Goal: Information Seeking & Learning: Learn about a topic

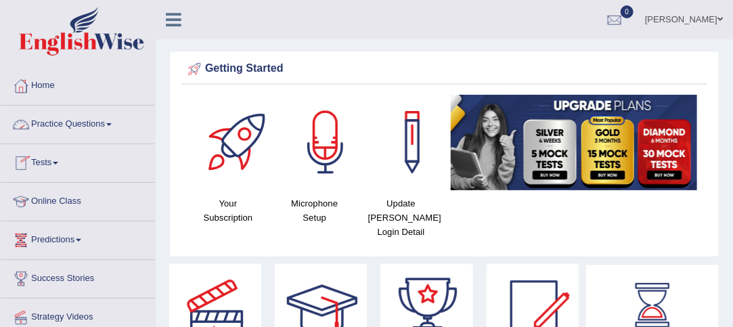
click at [114, 120] on link "Practice Questions" at bounding box center [78, 123] width 154 height 34
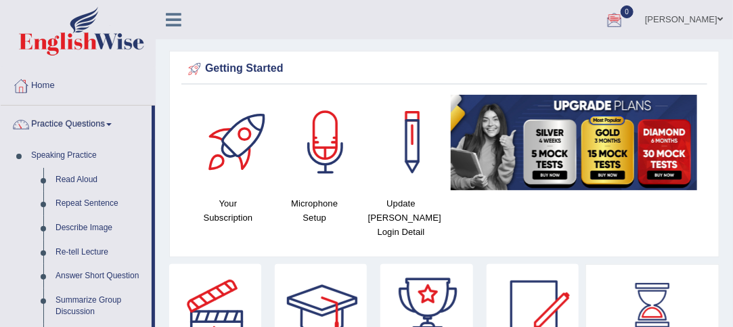
click at [115, 120] on link "Practice Questions" at bounding box center [76, 123] width 151 height 34
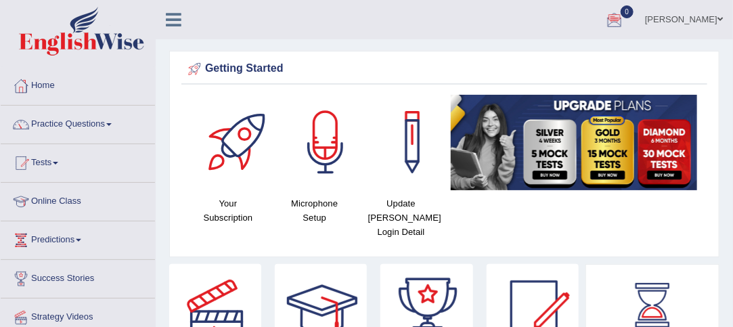
click at [112, 121] on link "Practice Questions" at bounding box center [78, 123] width 154 height 34
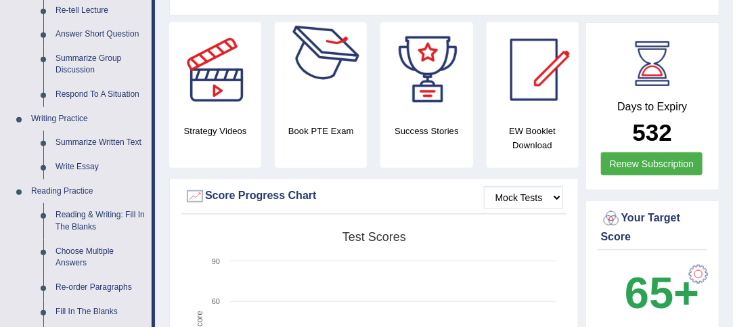
scroll to position [244, 0]
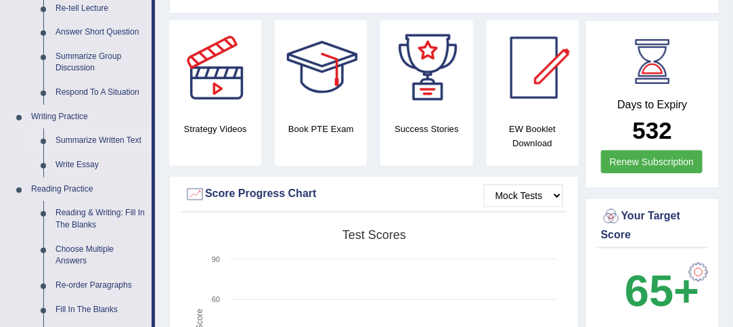
click at [96, 136] on link "Summarize Written Text" at bounding box center [100, 141] width 102 height 24
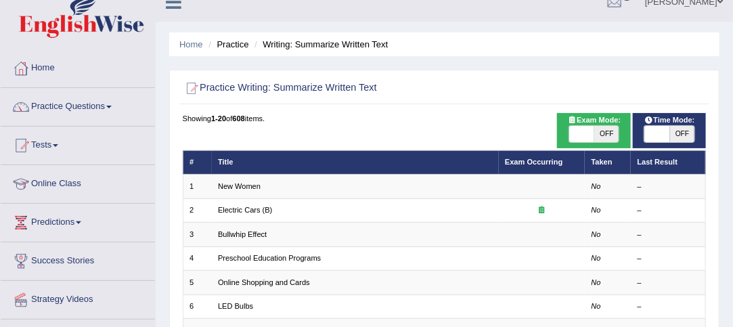
scroll to position [27, 0]
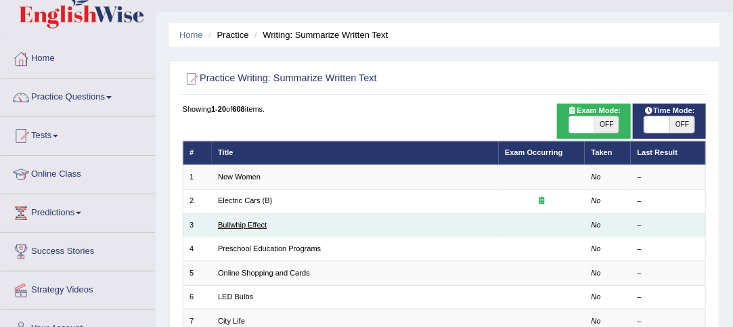
click at [264, 221] on link "Bullwhip Effect" at bounding box center [242, 225] width 49 height 8
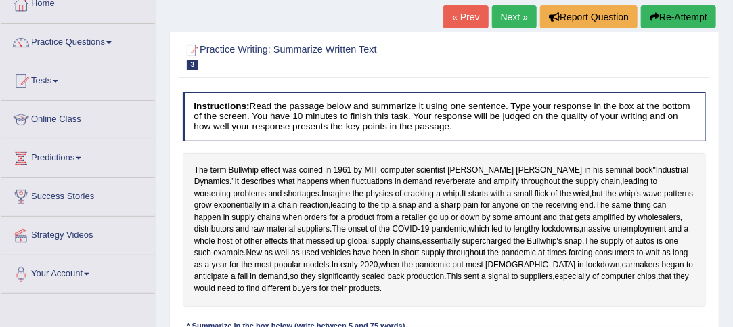
scroll to position [83, 0]
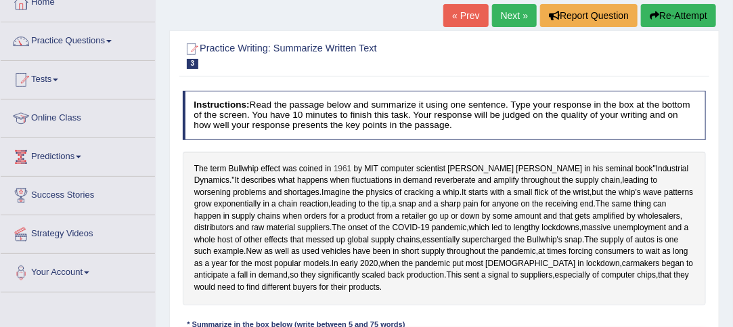
drag, startPoint x: 518, startPoint y: 201, endPoint x: 338, endPoint y: 169, distance: 182.1
click at [338, 169] on div "The term Bullwhip effect was coined in 1961 by MIT computer scientist Jay Forre…" at bounding box center [445, 229] width 524 height 154
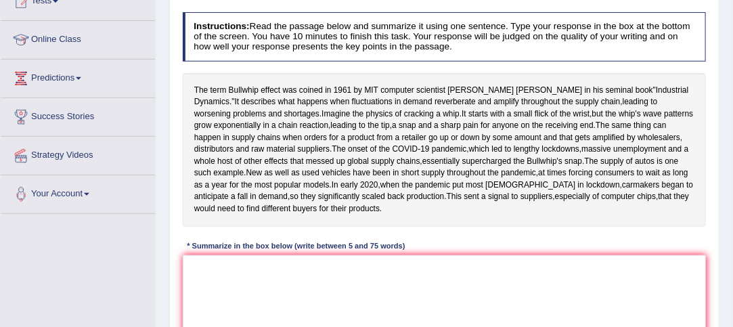
scroll to position [178, 0]
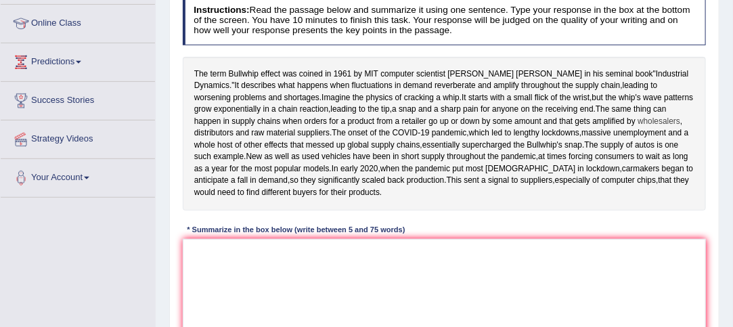
click at [637, 128] on span "wholesalers" at bounding box center [658, 122] width 43 height 12
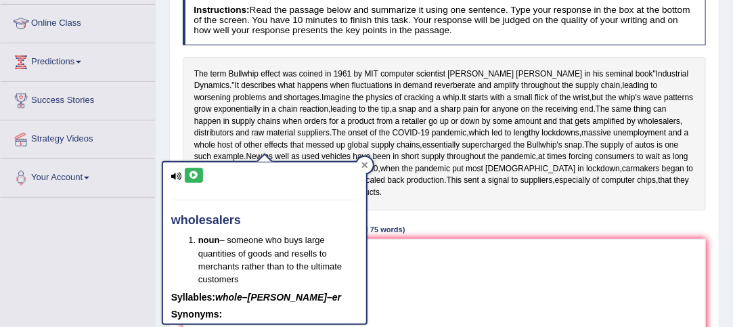
click at [366, 164] on icon at bounding box center [364, 165] width 7 height 7
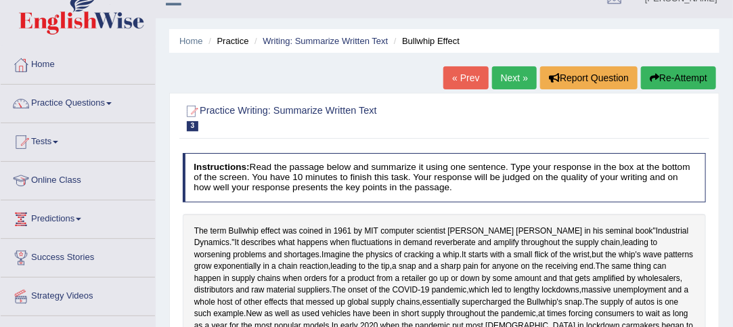
scroll to position [0, 0]
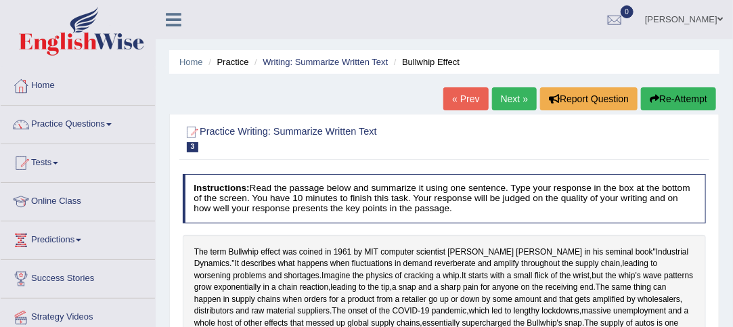
click at [112, 123] on span at bounding box center [108, 124] width 5 height 3
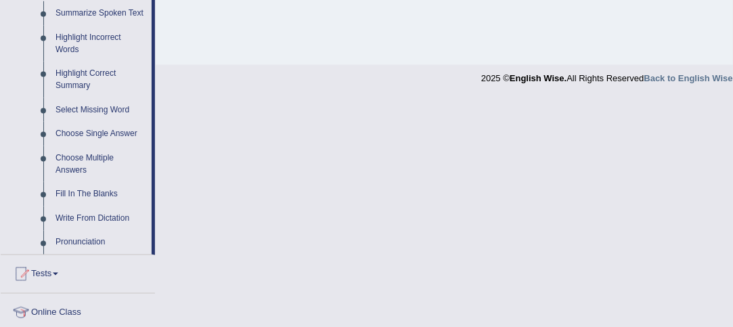
scroll to position [617, 0]
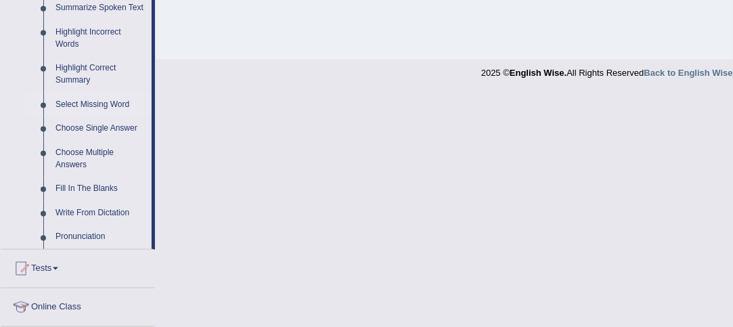
click at [99, 101] on link "Select Missing Word" at bounding box center [100, 105] width 102 height 24
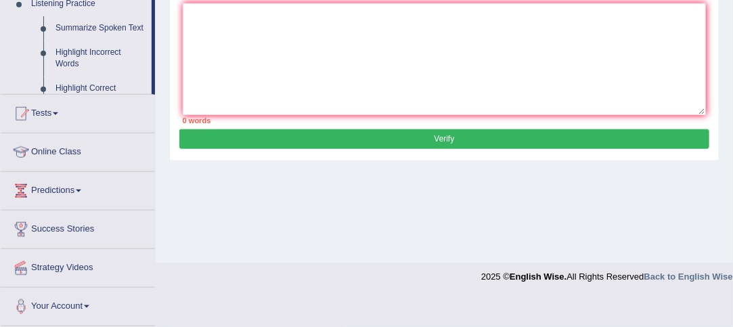
scroll to position [383, 0]
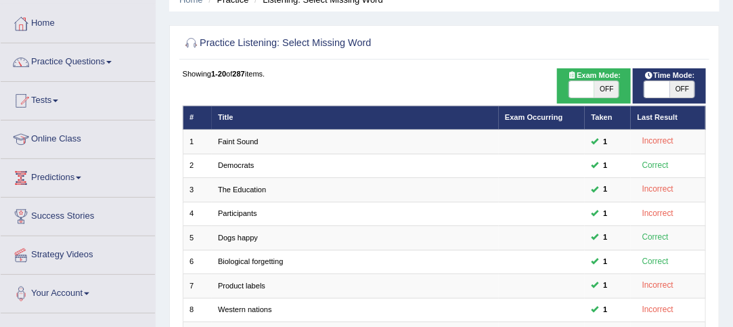
scroll to position [68, 0]
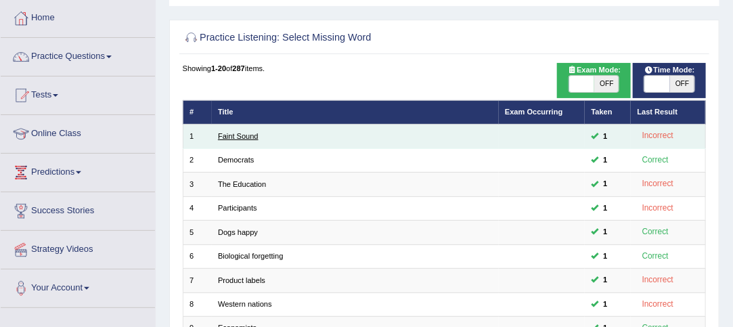
click at [231, 135] on link "Faint Sound" at bounding box center [238, 136] width 41 height 8
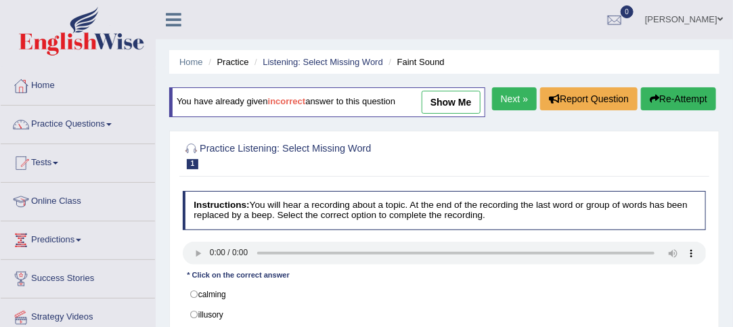
click at [112, 123] on span at bounding box center [108, 124] width 5 height 3
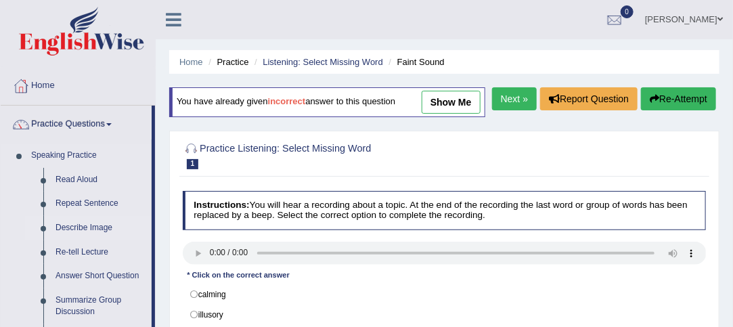
click at [83, 221] on link "Describe Image" at bounding box center [100, 228] width 102 height 24
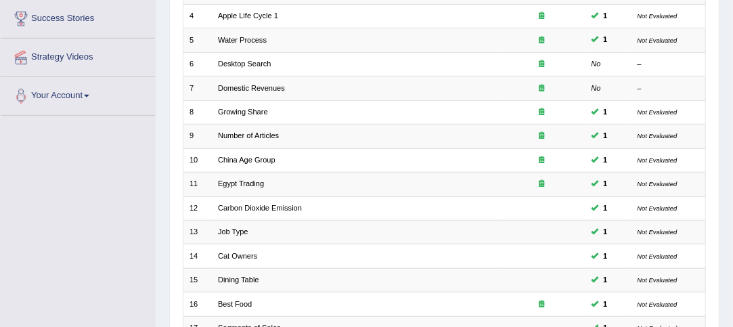
scroll to position [263, 0]
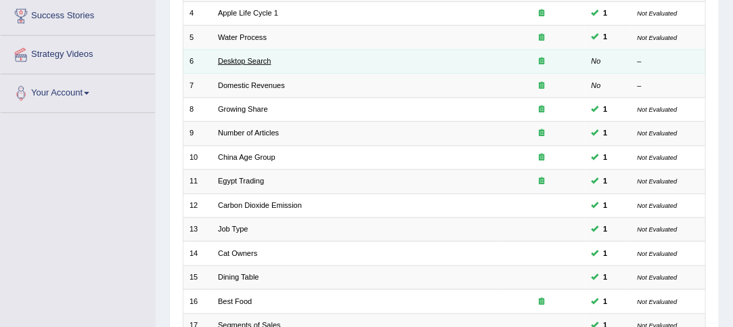
click at [242, 57] on link "Desktop Search" at bounding box center [244, 61] width 53 height 8
